Goal: Task Accomplishment & Management: Manage account settings

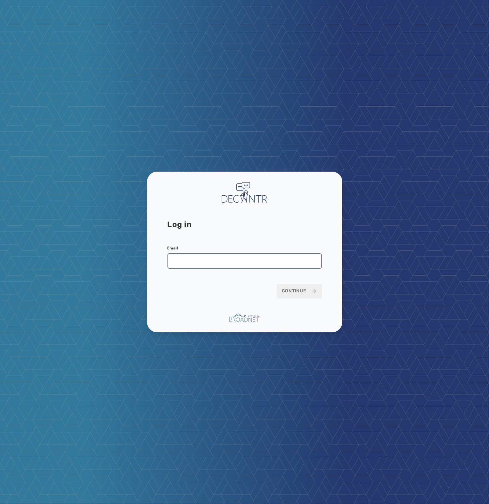
click at [256, 262] on input "Email" at bounding box center [244, 260] width 154 height 15
type input "**********"
click at [277, 284] on button "Continue" at bounding box center [299, 291] width 45 height 14
click at [294, 291] on span "Continue" at bounding box center [299, 291] width 35 height 6
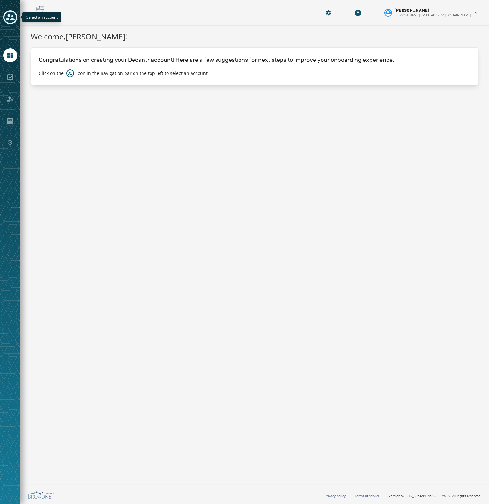
click at [14, 13] on icon "Toggle account select drawer" at bounding box center [10, 17] width 9 height 9
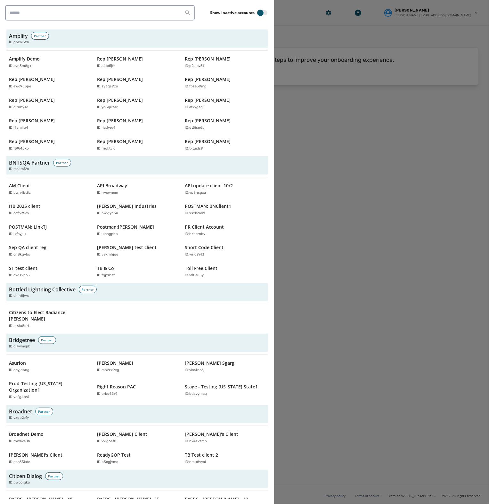
click at [384, 241] on div at bounding box center [244, 252] width 489 height 504
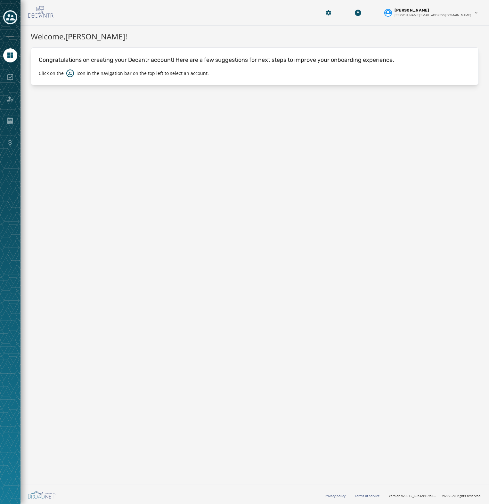
click at [101, 70] on p "icon in the navigation bar on the top left to select an account." at bounding box center [143, 73] width 132 height 6
click at [16, 85] on div at bounding box center [10, 252] width 20 height 504
click at [11, 78] on div at bounding box center [10, 77] width 14 height 14
drag, startPoint x: 76, startPoint y: 152, endPoint x: 23, endPoint y: 4, distance: 157.7
click at [69, 124] on div "Welcome, Seth Everson ! Congratulations on creating your Decantr account! Here …" at bounding box center [254, 254] width 469 height 457
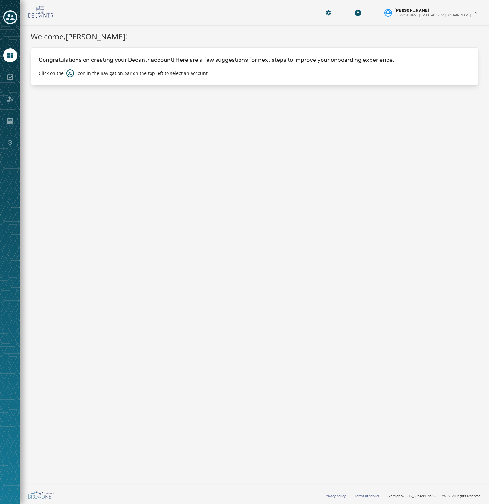
click at [13, 34] on div at bounding box center [10, 252] width 20 height 504
click at [12, 17] on icon "Toggle account select drawer" at bounding box center [10, 17] width 9 height 9
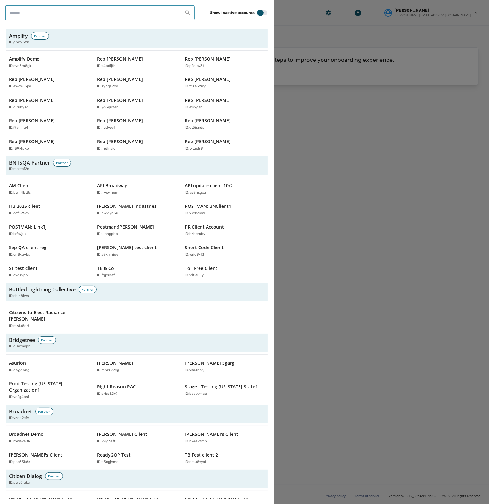
click at [89, 13] on input "search" at bounding box center [100, 12] width 190 height 15
type input "****"
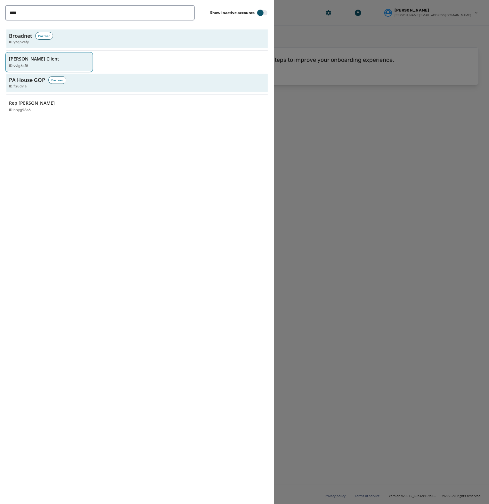
click at [48, 62] on div "[PERSON_NAME] Client ID: vvig6sf8" at bounding box center [46, 62] width 74 height 13
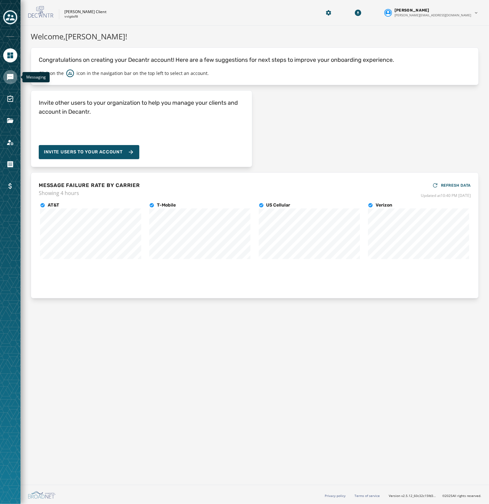
click at [10, 80] on icon "Navigate to Messaging" at bounding box center [10, 77] width 8 height 8
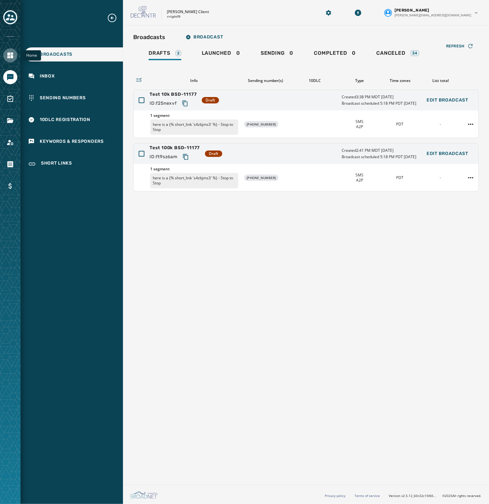
click at [12, 57] on icon "Navigate to Home" at bounding box center [10, 56] width 6 height 6
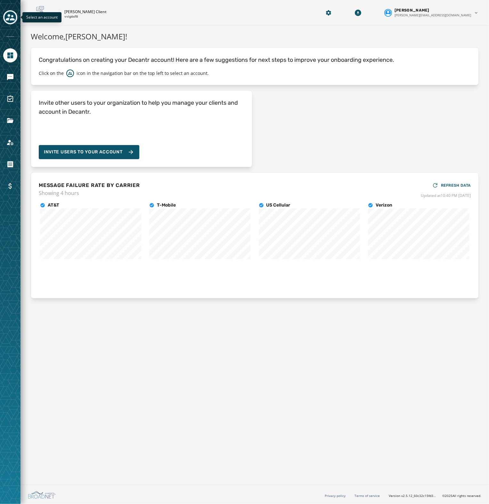
click at [12, 15] on icon "Toggle account select drawer" at bounding box center [10, 17] width 9 height 6
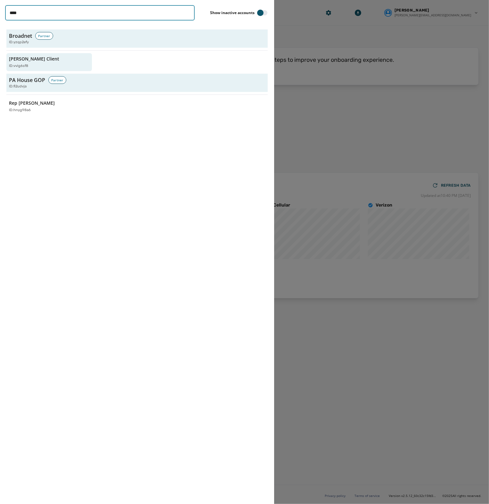
click at [36, 11] on input "****" at bounding box center [100, 12] width 190 height 15
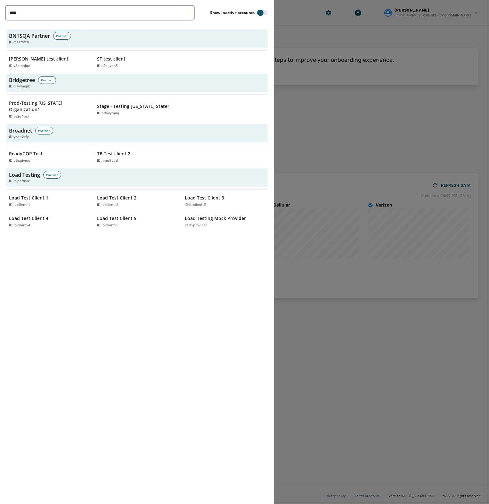
click at [109, 333] on div "**** Show inactive accounts BNTSQA Partner Partner ID: mastof2n Shea test clien…" at bounding box center [137, 252] width 274 height 504
click at [16, 12] on input "****" at bounding box center [100, 12] width 190 height 15
type input "********"
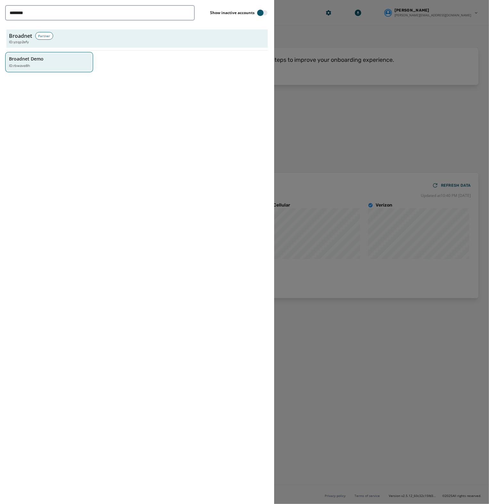
click at [38, 61] on p "Broadnet Demo" at bounding box center [26, 59] width 35 height 6
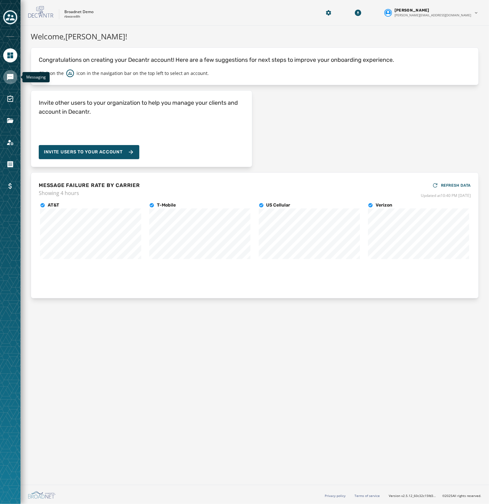
click at [5, 78] on link "Navigate to Messaging" at bounding box center [10, 77] width 14 height 14
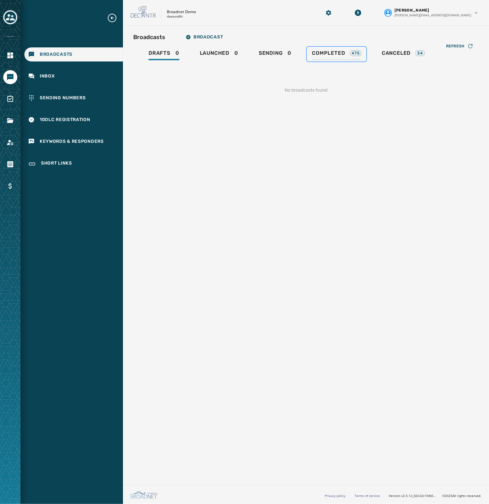
click at [342, 56] on div "Completed 475" at bounding box center [336, 55] width 49 height 10
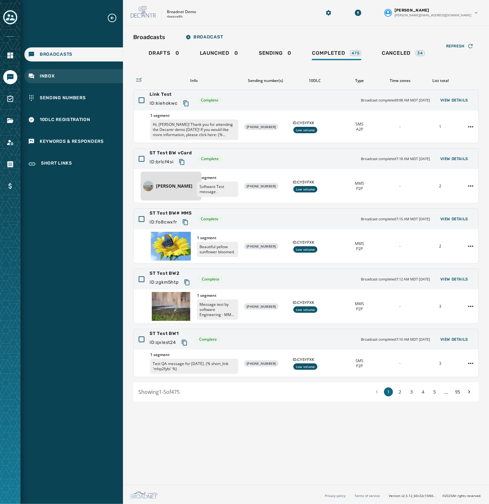
click at [61, 73] on div "Inbox" at bounding box center [73, 76] width 99 height 14
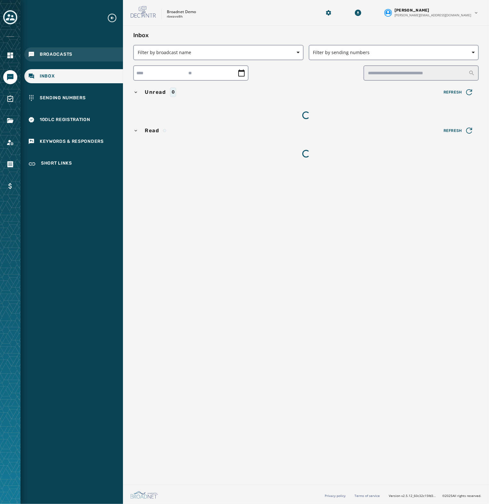
click at [77, 57] on div "Broadcasts" at bounding box center [73, 54] width 99 height 14
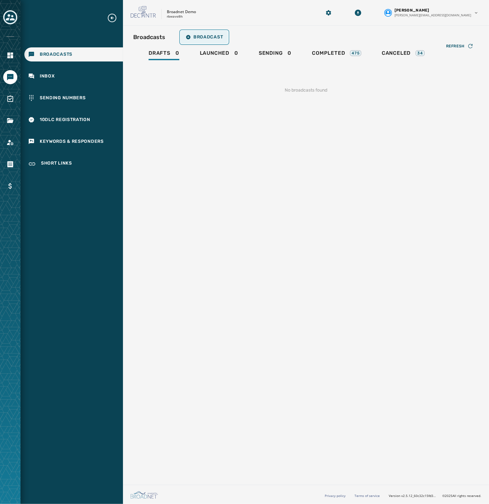
click at [210, 37] on span "Broadcast" at bounding box center [204, 37] width 37 height 5
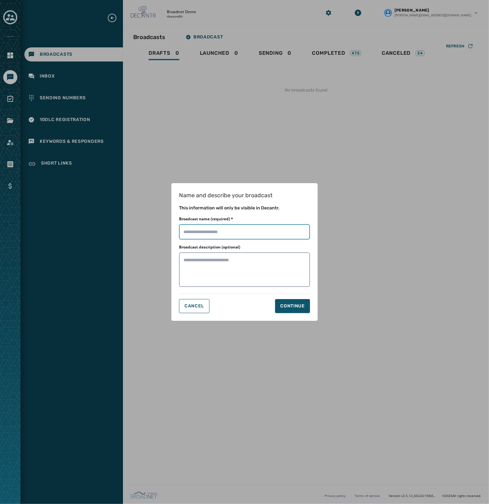
click at [226, 229] on input "Broadcast name (required) *" at bounding box center [244, 231] width 131 height 15
type input "**********"
click at [295, 303] on div "Continue" at bounding box center [292, 306] width 25 height 6
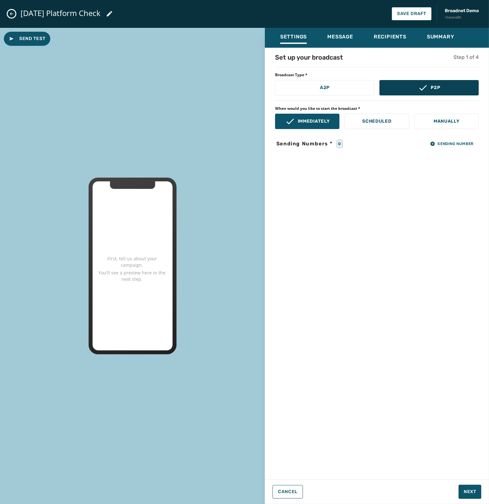
click at [415, 86] on button "P2P" at bounding box center [428, 87] width 99 height 15
click at [294, 123] on icon at bounding box center [290, 121] width 10 height 10
click at [430, 143] on icon "button" at bounding box center [432, 144] width 4 height 4
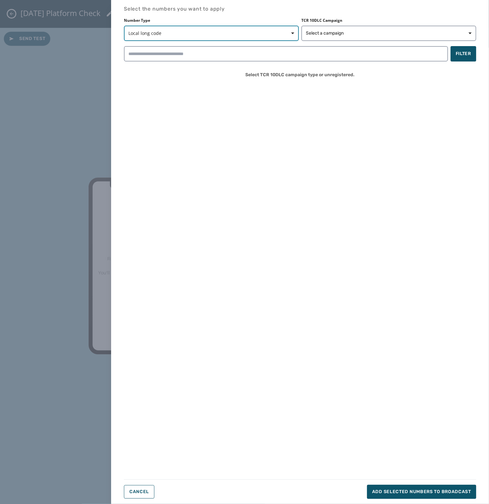
click at [169, 31] on span "Local long code" at bounding box center [211, 33] width 166 height 6
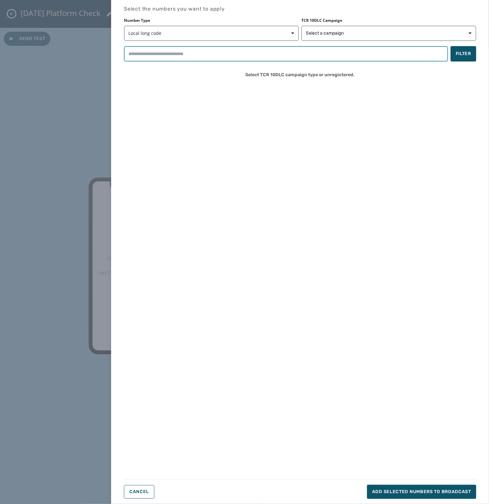
click at [178, 60] on input "search" at bounding box center [286, 53] width 324 height 15
click at [462, 53] on span "Filter" at bounding box center [463, 54] width 15 height 6
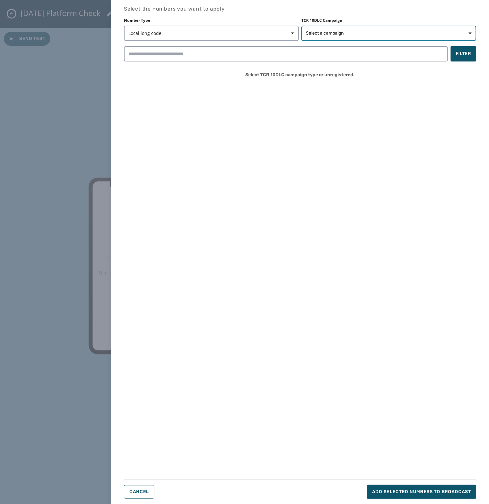
click at [332, 33] on span "Select a campaign" at bounding box center [325, 33] width 38 height 6
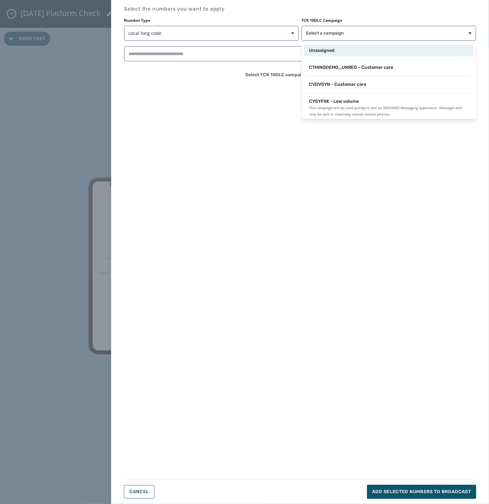
click at [331, 52] on span "Unassigned" at bounding box center [322, 50] width 26 height 6
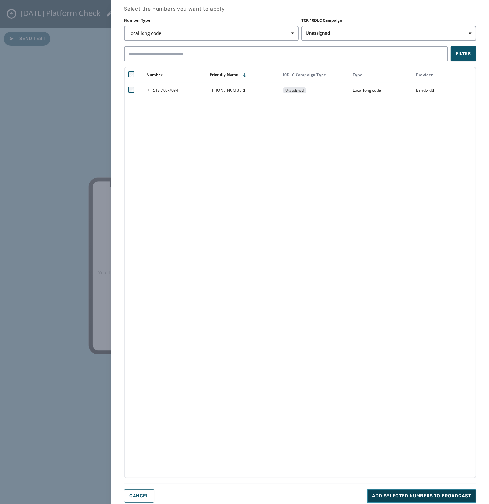
click at [401, 494] on span "Add selected numbers to broadcast" at bounding box center [421, 496] width 99 height 6
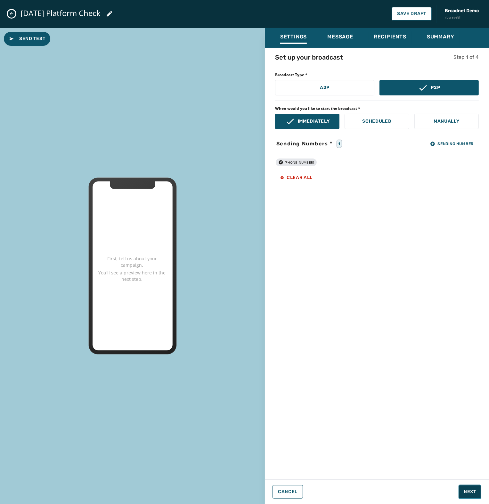
click at [475, 492] on span "Next" at bounding box center [470, 492] width 12 height 6
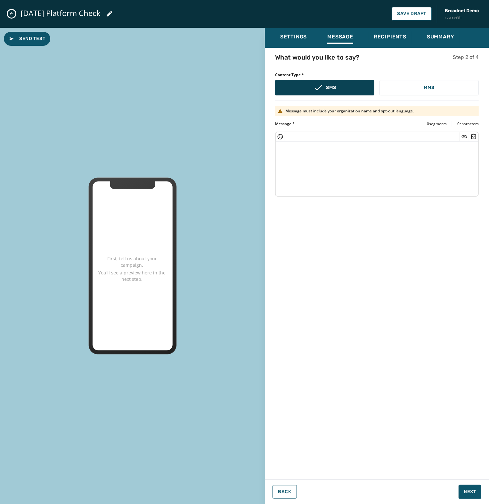
click at [311, 85] on button "SMS" at bounding box center [324, 87] width 99 height 15
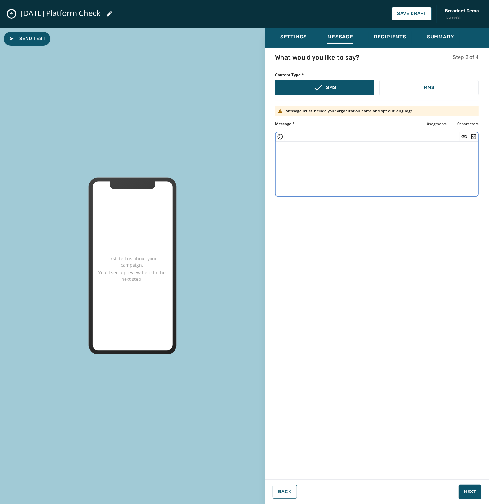
click at [341, 160] on textarea at bounding box center [377, 168] width 202 height 53
click at [335, 188] on textarea at bounding box center [377, 168] width 202 height 53
click at [329, 154] on textarea at bounding box center [377, 168] width 202 height 53
type textarea "**********"
click at [475, 491] on span "Next" at bounding box center [470, 492] width 12 height 6
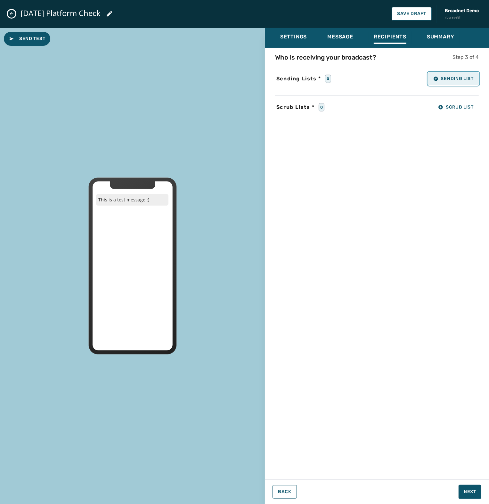
click at [461, 80] on span "Sending List" at bounding box center [453, 78] width 40 height 5
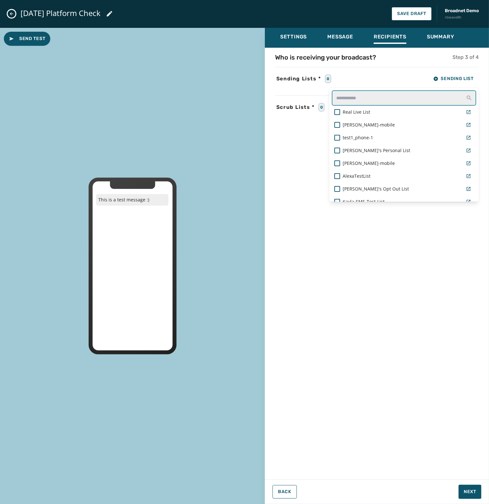
click at [382, 98] on input "text" at bounding box center [404, 97] width 144 height 15
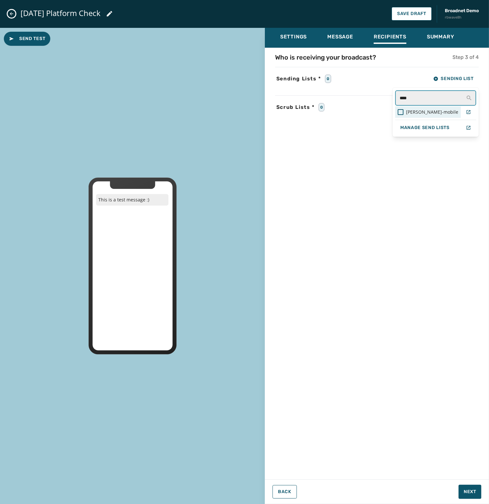
type input "****"
click at [434, 111] on span "Jeff-Seth-mobile" at bounding box center [432, 112] width 52 height 6
click at [391, 186] on div "Who is receiving your broadcast? Step 3 of 4 Sending Lists * 1 Sending List ***…" at bounding box center [377, 262] width 224 height 418
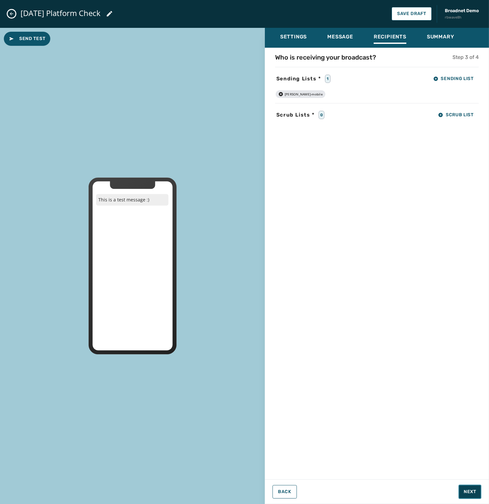
click at [467, 491] on span "Next" at bounding box center [470, 492] width 12 height 6
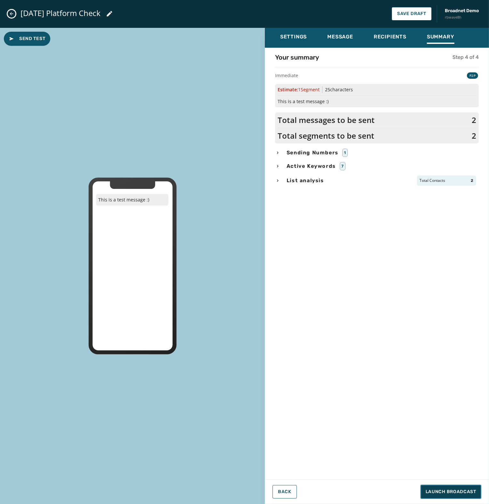
click at [466, 492] on span "Launch Broadcast" at bounding box center [451, 492] width 51 height 6
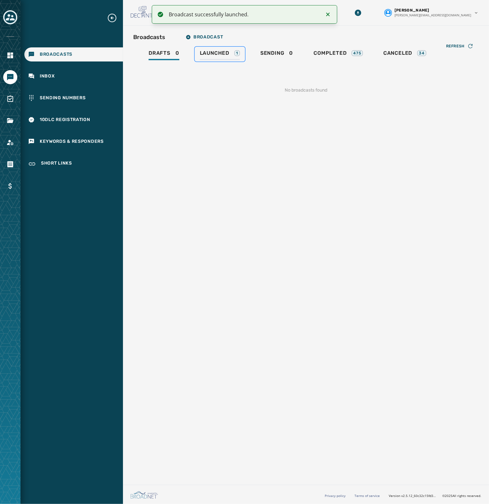
click at [218, 54] on span "Launched" at bounding box center [214, 53] width 29 height 6
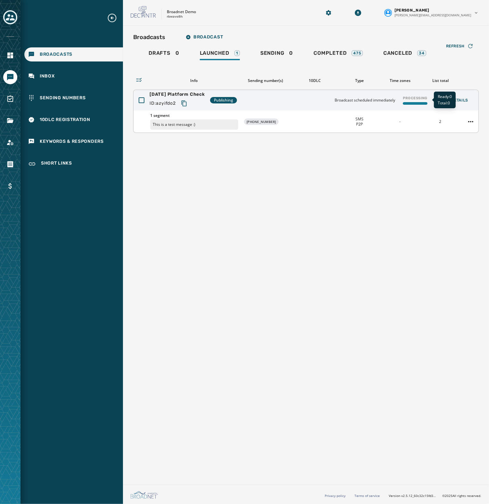
click at [413, 101] on div "Processing" at bounding box center [415, 100] width 30 height 14
click at [412, 97] on div "Processing" at bounding box center [415, 100] width 30 height 14
click at [200, 121] on p "This is a test message :)" at bounding box center [194, 124] width 88 height 10
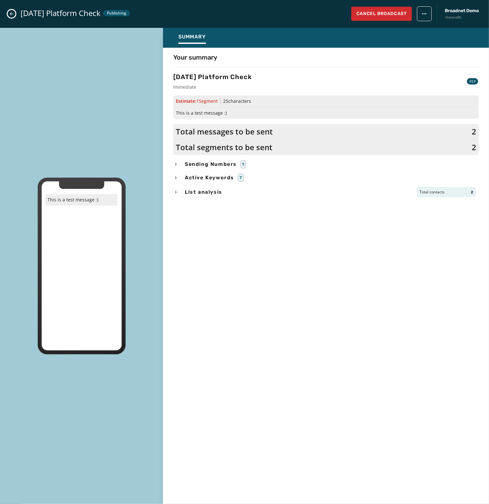
click at [216, 163] on span "Sending Numbers" at bounding box center [210, 164] width 54 height 8
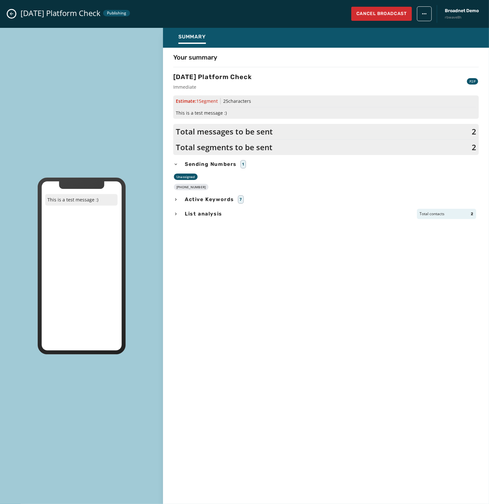
click at [211, 215] on span "List analysis" at bounding box center [203, 214] width 40 height 8
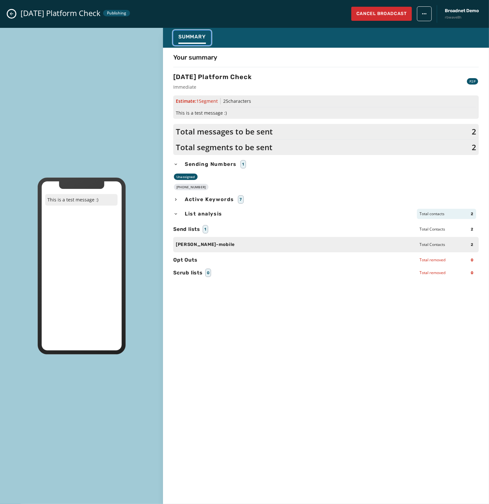
click at [196, 39] on span "Summary" at bounding box center [192, 37] width 28 height 6
click at [465, 10] on span "Broadnet Demo" at bounding box center [462, 11] width 34 height 6
click at [126, 12] on span "Publishing" at bounding box center [116, 13] width 19 height 5
click at [12, 15] on icon "Close admin drawer" at bounding box center [11, 13] width 5 height 5
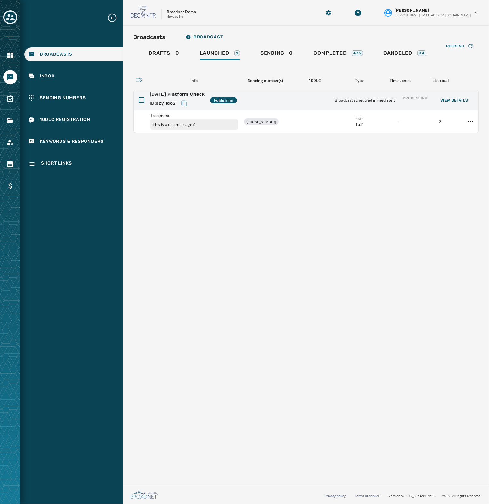
click at [232, 201] on div "Broadcasts Broadcast Drafts 0 Launched 1 Sending 0 Completed 475 Canceled 34 Re…" at bounding box center [306, 254] width 366 height 457
click at [302, 122] on div "1 segment This is a test message :) +1 518 703-7094 SMS P2P - 2" at bounding box center [306, 121] width 345 height 22
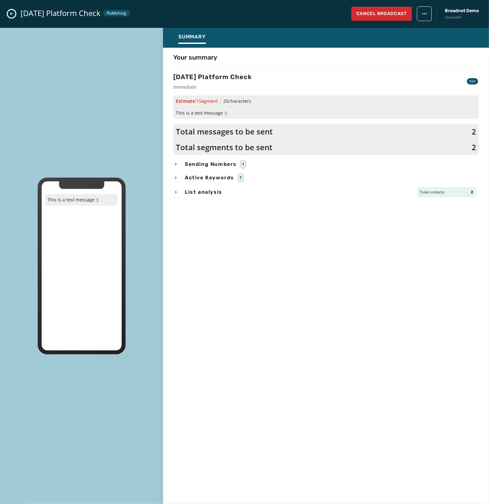
click at [278, 277] on div "Your summary 2025-09-30 Platform Check Immediate P2P Estimate: 1 Segment 25 cha…" at bounding box center [326, 274] width 326 height 443
click at [274, 239] on div "Your summary 2025-09-30 Platform Check Immediate P2P Estimate: 1 Segment 25 cha…" at bounding box center [326, 274] width 326 height 443
click at [207, 193] on span "List analysis" at bounding box center [203, 192] width 40 height 8
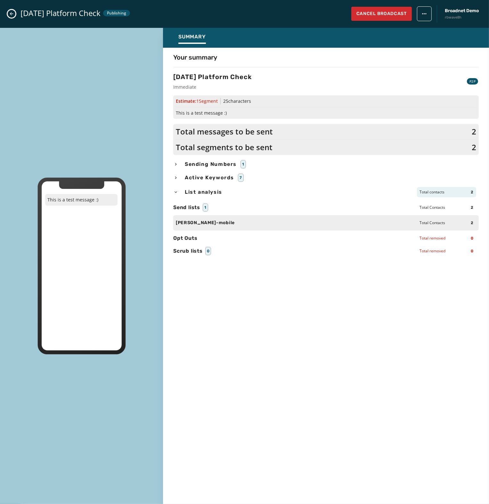
click at [217, 178] on span "Active Keywords" at bounding box center [209, 178] width 52 height 8
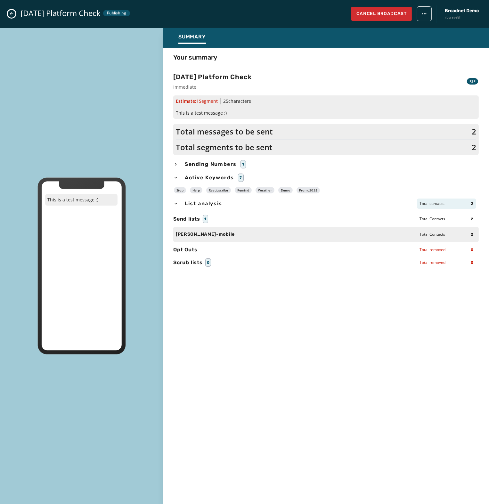
click at [216, 163] on span "Sending Numbers" at bounding box center [210, 164] width 54 height 8
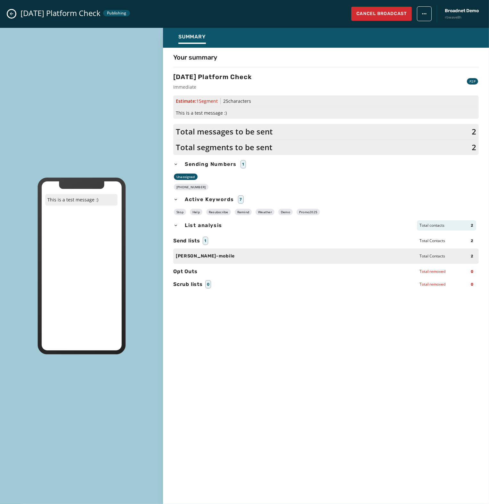
click at [208, 146] on span "Total segments to be sent" at bounding box center [224, 147] width 97 height 10
click at [222, 131] on span "Total messages to be sent" at bounding box center [224, 131] width 97 height 10
click at [192, 35] on span "Summary" at bounding box center [192, 37] width 28 height 6
click at [126, 14] on span "Publishing" at bounding box center [116, 13] width 19 height 5
click at [13, 13] on icon "Close admin drawer" at bounding box center [12, 14] width 4 height 4
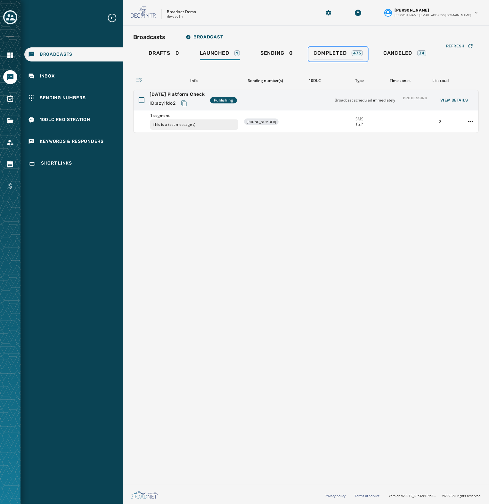
click at [338, 50] on span "Completed" at bounding box center [330, 53] width 33 height 6
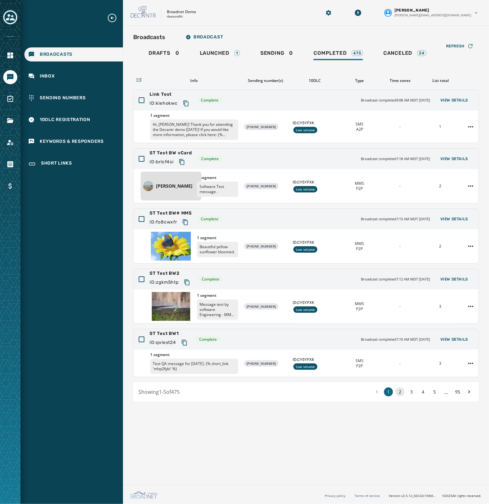
click at [401, 395] on button "2" at bounding box center [399, 391] width 9 height 9
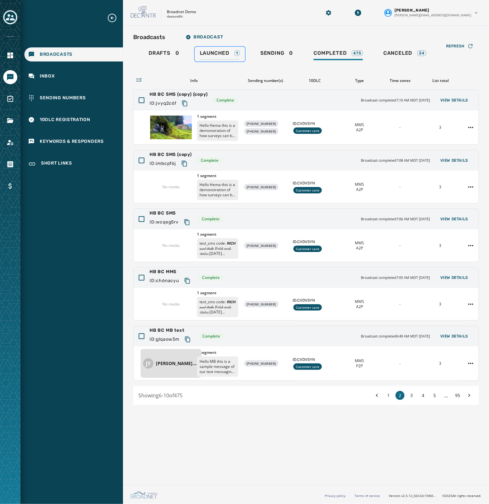
click at [215, 52] on span "Launched" at bounding box center [214, 53] width 29 height 6
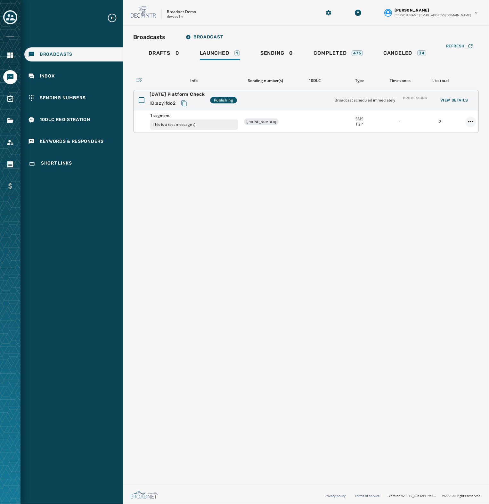
click at [472, 122] on html "Broadcasts Inbox Sending Numbers 10DLC Registration Keywords & Responders Short…" at bounding box center [244, 252] width 489 height 504
click at [471, 119] on html "Broadcasts Inbox Sending Numbers 10DLC Registration Keywords & Responders Short…" at bounding box center [244, 252] width 489 height 504
click at [421, 100] on div "Processing" at bounding box center [415, 100] width 30 height 14
click at [417, 99] on div "Processing" at bounding box center [415, 100] width 30 height 14
drag, startPoint x: 420, startPoint y: 143, endPoint x: 435, endPoint y: 134, distance: 17.1
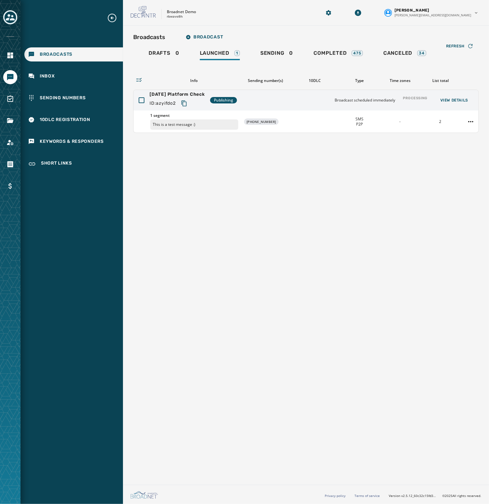
click at [420, 143] on div "Broadcasts Broadcast Drafts 0 Launched 1 Sending 0 Completed 475 Canceled 34 Re…" at bounding box center [306, 254] width 366 height 457
click at [452, 99] on span "View Details" at bounding box center [454, 100] width 28 height 5
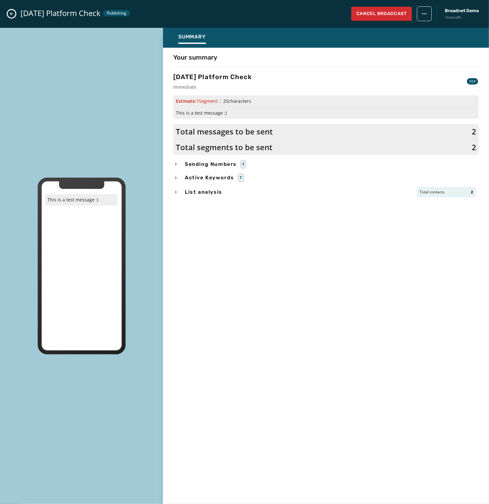
click at [101, 219] on div "This is a test message :)" at bounding box center [81, 269] width 72 height 152
click at [218, 99] on span "1 Segment" at bounding box center [206, 101] width 21 height 6
click at [249, 100] on span "25 characters" at bounding box center [237, 101] width 28 height 6
click at [211, 117] on div "Estimate: 1 Segment 25 characters This is a test message :)" at bounding box center [326, 106] width 306 height 23
click at [250, 136] on div "Total messages to be sent 2 Total segments to be sent 2" at bounding box center [326, 139] width 306 height 31
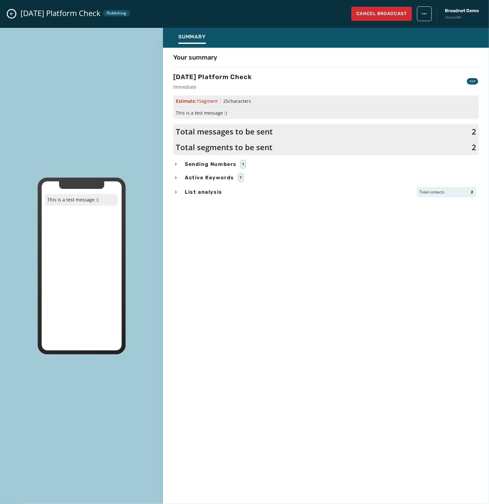
click at [249, 145] on span "Total segments to be sent" at bounding box center [224, 147] width 97 height 10
click at [214, 163] on span "Sending Numbers" at bounding box center [210, 164] width 54 height 8
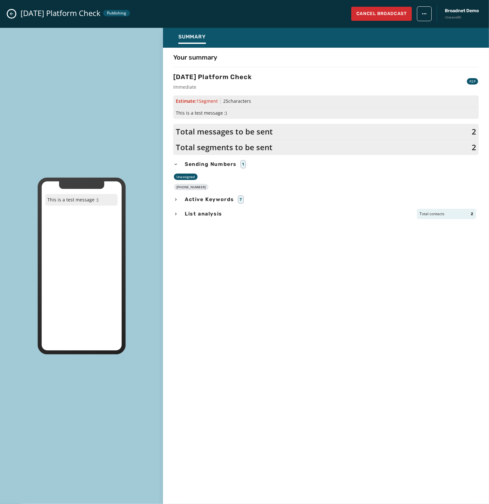
click at [228, 198] on span "Active Keywords" at bounding box center [209, 200] width 52 height 8
click at [205, 225] on span "List analysis" at bounding box center [203, 226] width 40 height 8
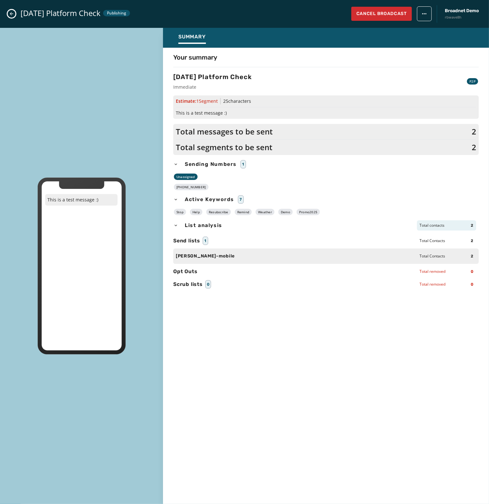
click at [192, 273] on span "Opt Outs" at bounding box center [185, 272] width 24 height 8
click at [201, 283] on span "Scrub lists" at bounding box center [187, 285] width 29 height 8
click at [272, 303] on div "Your summary 2025-09-30 Platform Check Immediate P2P Estimate: 1 Segment 25 cha…" at bounding box center [326, 274] width 326 height 443
click at [201, 60] on h4 "Your summary" at bounding box center [195, 57] width 44 height 9
click at [470, 81] on div "P2P" at bounding box center [472, 81] width 11 height 6
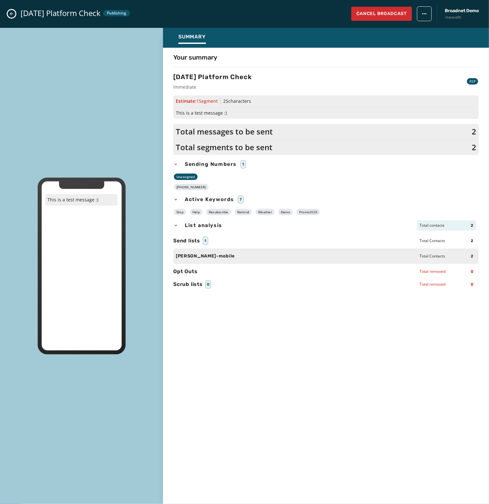
click at [213, 108] on div "Estimate: 1 Segment 25 characters This is a test message :)" at bounding box center [326, 106] width 306 height 23
click at [252, 163] on div "Sending Numbers 1" at bounding box center [326, 164] width 306 height 8
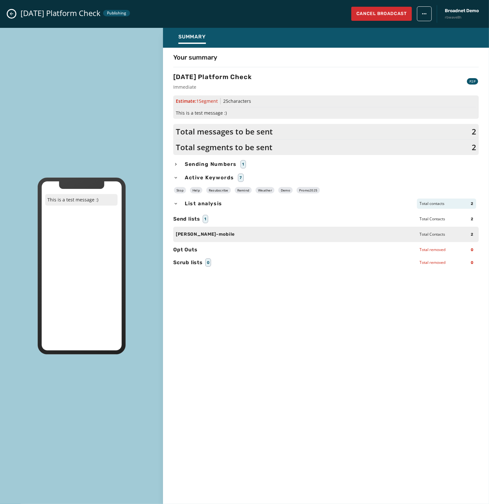
click at [470, 13] on span "Broadnet Demo" at bounding box center [462, 11] width 34 height 6
click at [428, 13] on html "Broadcasts Inbox Sending Numbers 10DLC Registration Keywords & Responders Short…" at bounding box center [244, 252] width 489 height 504
click at [412, 63] on html "Broadcasts Inbox Sending Numbers 10DLC Registration Keywords & Responders Short…" at bounding box center [244, 252] width 489 height 504
click at [94, 15] on span "2025-09-30 Platform Check" at bounding box center [60, 13] width 80 height 10
click at [10, 13] on icon "Close admin drawer" at bounding box center [11, 13] width 5 height 5
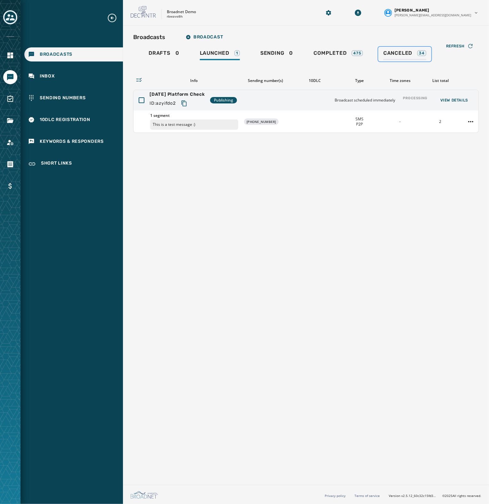
click at [423, 52] on div "34" at bounding box center [421, 53] width 9 height 6
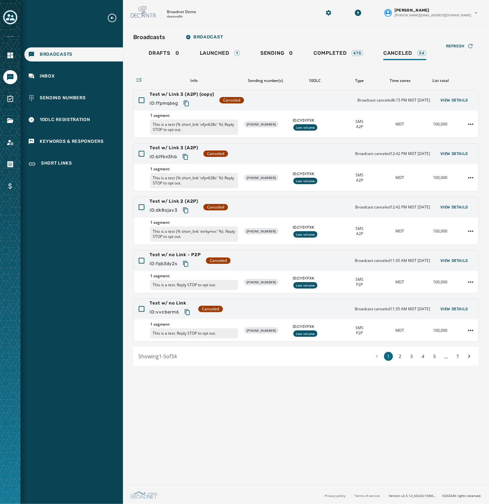
drag, startPoint x: 157, startPoint y: 37, endPoint x: 162, endPoint y: 41, distance: 6.5
click at [157, 37] on h2 "Broadcasts" at bounding box center [149, 37] width 32 height 9
click at [463, 10] on html "Broadcasts Inbox Sending Numbers 10DLC Registration Keywords & Responders Short…" at bounding box center [244, 252] width 489 height 504
click at [237, 27] on html "Broadcasts Inbox Sending Numbers 10DLC Registration Keywords & Responders Short…" at bounding box center [244, 252] width 489 height 504
click at [158, 52] on span "Drafts" at bounding box center [160, 53] width 22 height 6
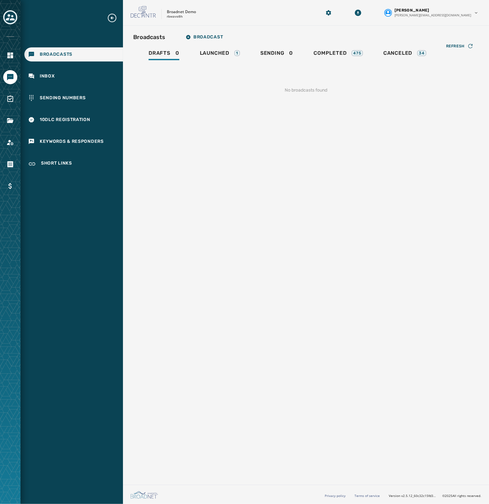
click at [157, 37] on h2 "Broadcasts" at bounding box center [149, 37] width 32 height 9
click at [220, 56] on div "Launched 1" at bounding box center [220, 55] width 40 height 10
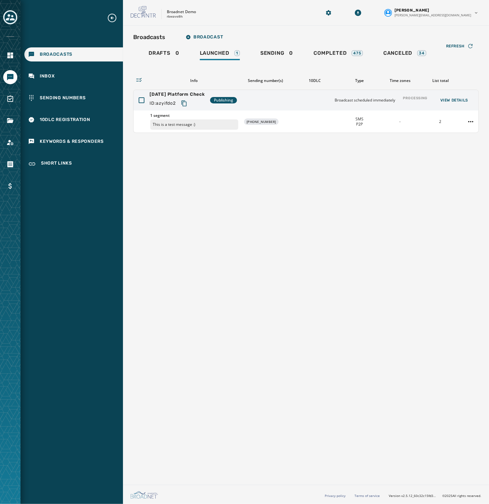
click at [304, 300] on div "Broadcasts Broadcast Drafts 0 Launched 1 Sending 0 Completed 475 Canceled 34 Re…" at bounding box center [306, 254] width 366 height 457
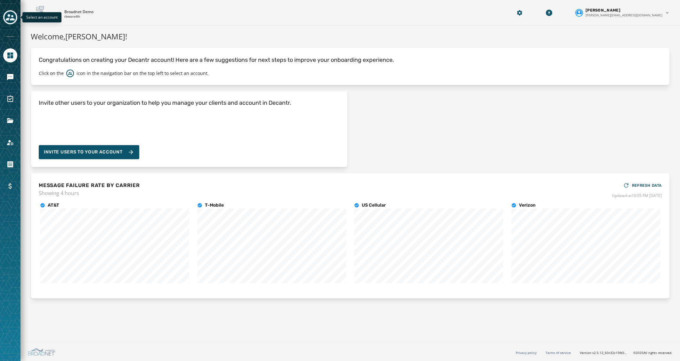
click at [9, 15] on icon "Toggle account select drawer" at bounding box center [10, 17] width 9 height 6
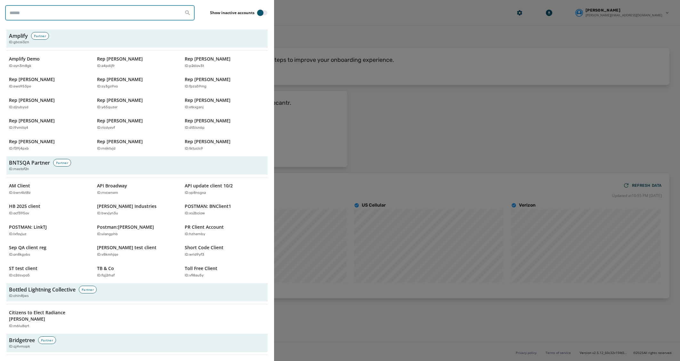
click at [39, 9] on input "search" at bounding box center [100, 12] width 190 height 15
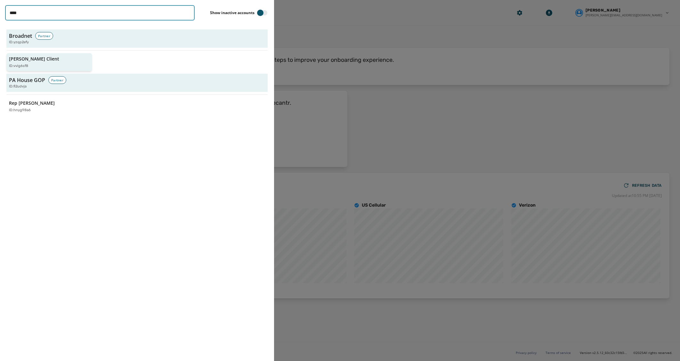
type input "****"
click at [26, 54] on button "[PERSON_NAME] Client ID: vvig6sf8" at bounding box center [49, 62] width 86 height 18
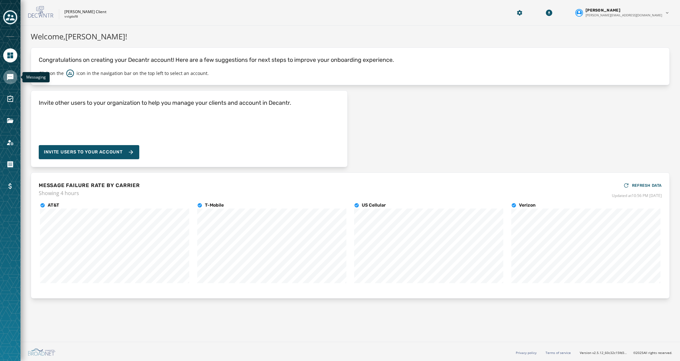
click at [12, 81] on icon "Navigate to Messaging" at bounding box center [10, 77] width 8 height 8
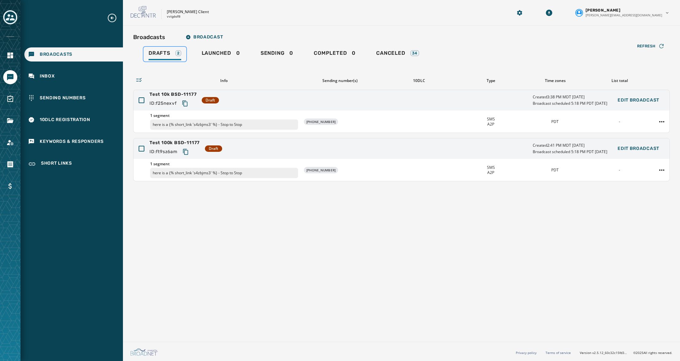
click at [157, 56] on span "Drafts" at bounding box center [160, 53] width 22 height 6
click at [187, 94] on span "Test 10k BSD-11177" at bounding box center [173, 94] width 47 height 6
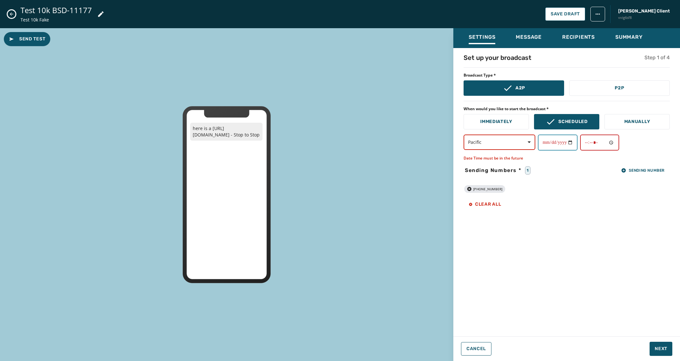
click at [560, 141] on input "**********" at bounding box center [558, 142] width 40 height 16
click at [551, 143] on input "**********" at bounding box center [558, 142] width 40 height 16
click at [541, 143] on input "**********" at bounding box center [558, 142] width 40 height 16
click at [544, 143] on input "**********" at bounding box center [558, 142] width 40 height 16
type input "**********"
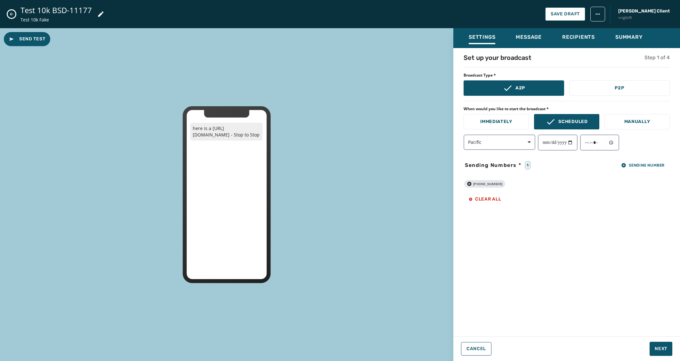
click at [586, 250] on div "**********" at bounding box center [566, 190] width 227 height 274
click at [664, 353] on button "Next" at bounding box center [661, 349] width 23 height 14
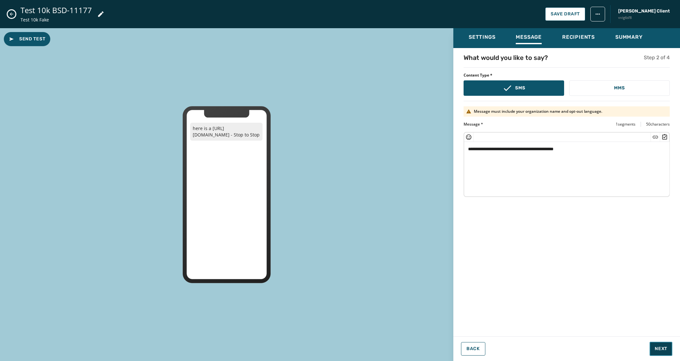
click at [665, 348] on span "Next" at bounding box center [661, 349] width 12 height 6
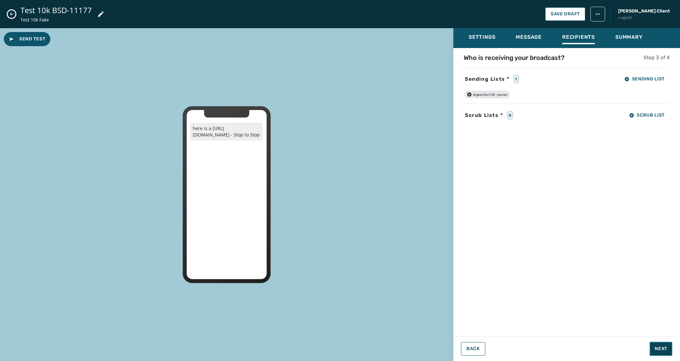
click at [665, 348] on span "Next" at bounding box center [661, 349] width 12 height 6
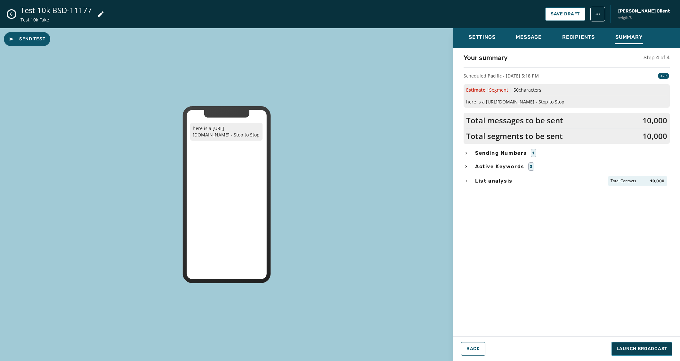
click at [660, 349] on span "Launch Broadcast" at bounding box center [642, 349] width 51 height 6
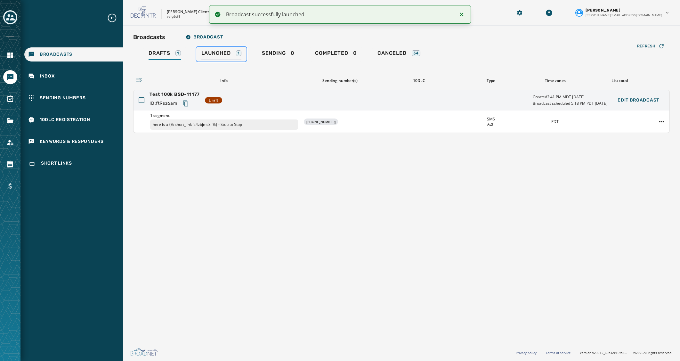
click at [216, 55] on span "Launched" at bounding box center [215, 53] width 29 height 6
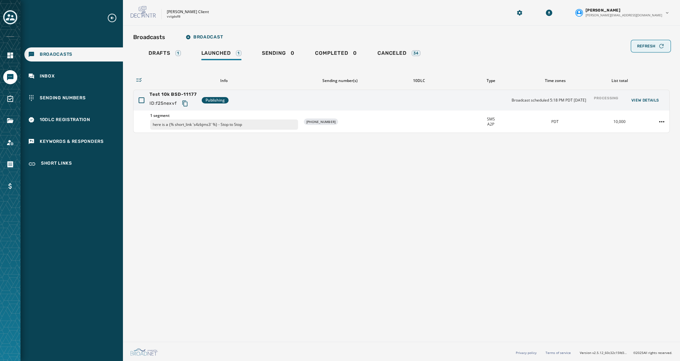
click at [650, 47] on span "Refresh" at bounding box center [646, 46] width 19 height 5
click at [613, 183] on div "Broadcasts Broadcast Drafts 1 Launched 1 Sending 0 Completed 0 Canceled 34 Refr…" at bounding box center [401, 183] width 557 height 314
click at [647, 49] on button "Refresh" at bounding box center [651, 46] width 38 height 10
click at [451, 233] on div "Broadcasts Broadcast Drafts 1 Launched 1 Sending 0 Completed 0 Canceled 34 Refr…" at bounding box center [401, 183] width 557 height 314
click at [464, 301] on div "Broadcasts Broadcast Drafts 1 Launched 1 Sending 0 Completed 0 Canceled 34 Refr…" at bounding box center [401, 183] width 557 height 314
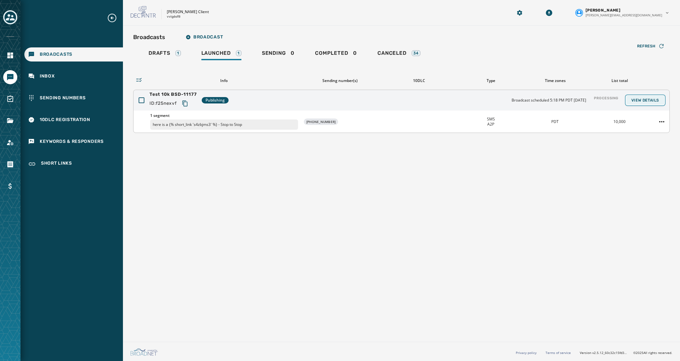
click at [643, 100] on span "View Details" at bounding box center [646, 100] width 28 height 5
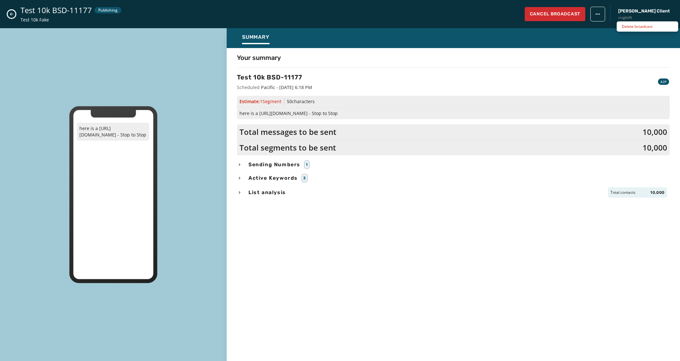
click at [627, 20] on html "Broadcasts Inbox Sending Numbers 10DLC Registration Keywords & Responders Short…" at bounding box center [340, 180] width 680 height 361
click at [528, 221] on html "Broadcasts Inbox Sending Numbers 10DLC Registration Keywords & Responders Short…" at bounding box center [340, 180] width 680 height 361
click at [585, 17] on button "Cancel Broadcast" at bounding box center [555, 14] width 61 height 14
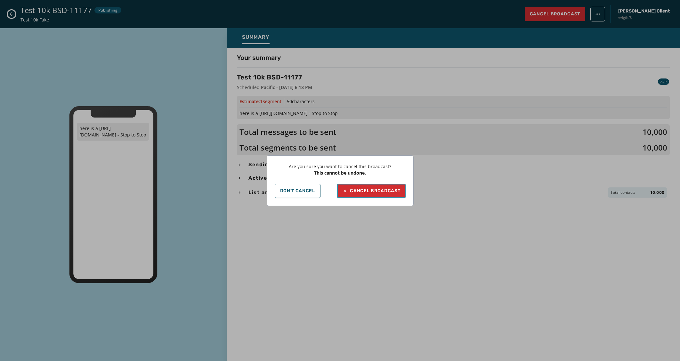
click at [375, 187] on button "Cancel Broadcast" at bounding box center [371, 191] width 68 height 14
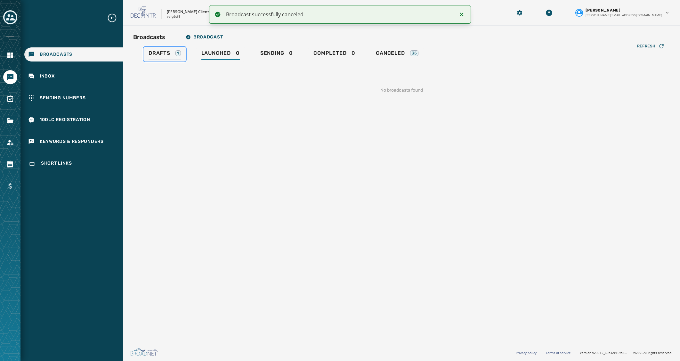
click at [167, 53] on span "Drafts" at bounding box center [160, 53] width 22 height 6
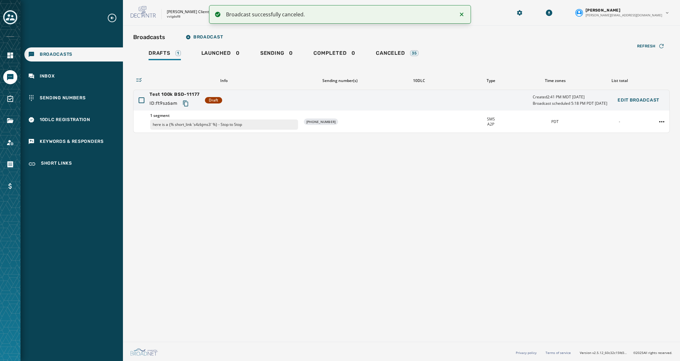
click at [282, 224] on div "Broadcasts Broadcast Drafts 1 Launched 0 Sending 0 Completed 0 Canceled 35 Refr…" at bounding box center [401, 183] width 557 height 314
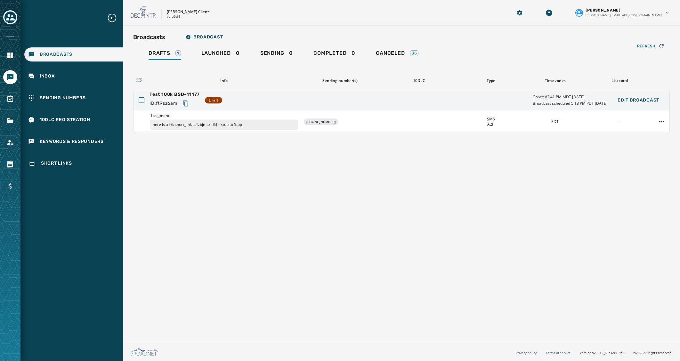
click at [470, 264] on div "Broadcasts Broadcast Drafts 1 Launched 0 Sending 0 Completed 0 Canceled 35 Refr…" at bounding box center [401, 183] width 557 height 314
